Goal: Check status: Check status

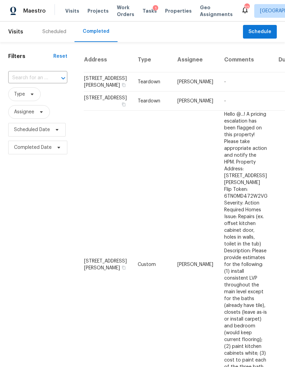
click at [98, 28] on div "Completed" at bounding box center [96, 31] width 27 height 7
click at [26, 74] on input "text" at bounding box center [28, 78] width 40 height 11
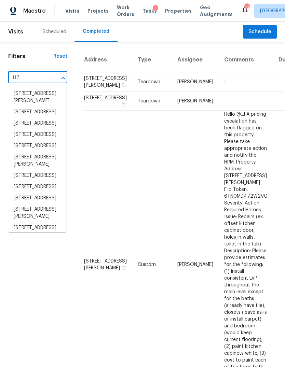
click at [36, 77] on input "117" at bounding box center [28, 78] width 40 height 11
type input "117 b"
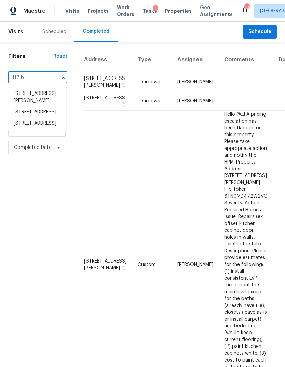
click at [39, 128] on li "[STREET_ADDRESS]" at bounding box center [37, 123] width 58 height 11
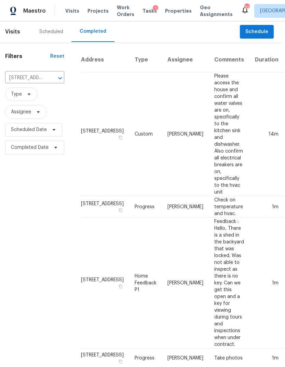
scroll to position [0, 3]
click at [250, 135] on td "14m" at bounding box center [267, 134] width 35 height 124
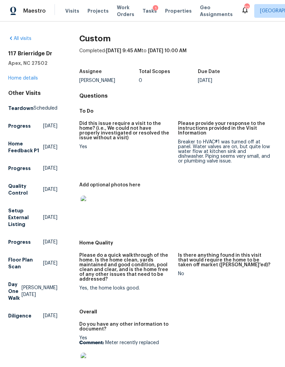
click at [100, 202] on img at bounding box center [92, 207] width 22 height 22
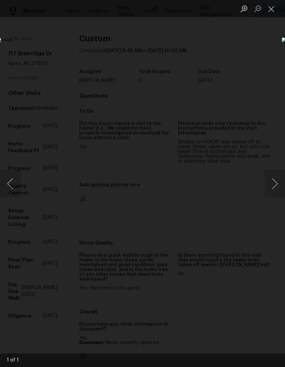
click at [270, 12] on button "Close lightbox" at bounding box center [272, 9] width 14 height 12
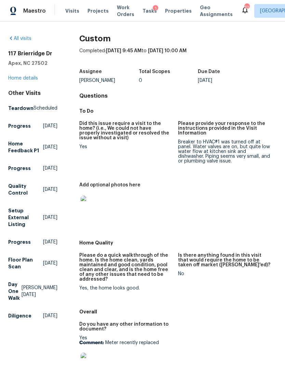
scroll to position [0, 0]
click at [67, 11] on span "Visits" at bounding box center [72, 11] width 14 height 7
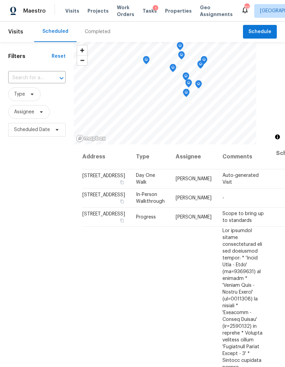
click at [34, 74] on input "text" at bounding box center [27, 78] width 38 height 11
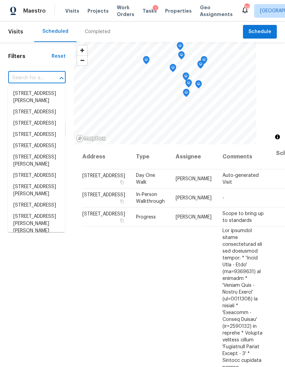
click at [96, 31] on div "Completed" at bounding box center [98, 31] width 26 height 7
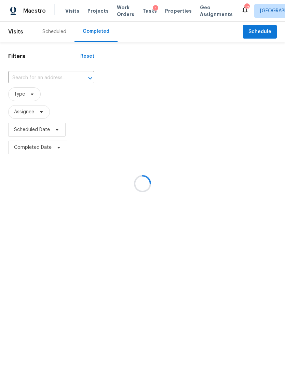
click at [36, 77] on div at bounding box center [142, 183] width 285 height 367
click at [48, 69] on div at bounding box center [142, 183] width 285 height 367
click at [51, 77] on div at bounding box center [142, 183] width 285 height 367
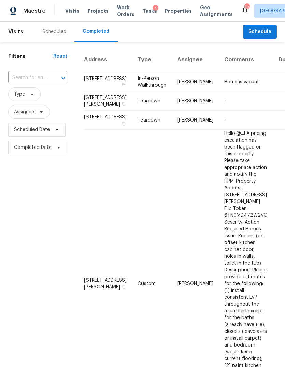
click at [45, 77] on input "text" at bounding box center [28, 78] width 40 height 11
type input "103 loch"
